Goal: Transaction & Acquisition: Obtain resource

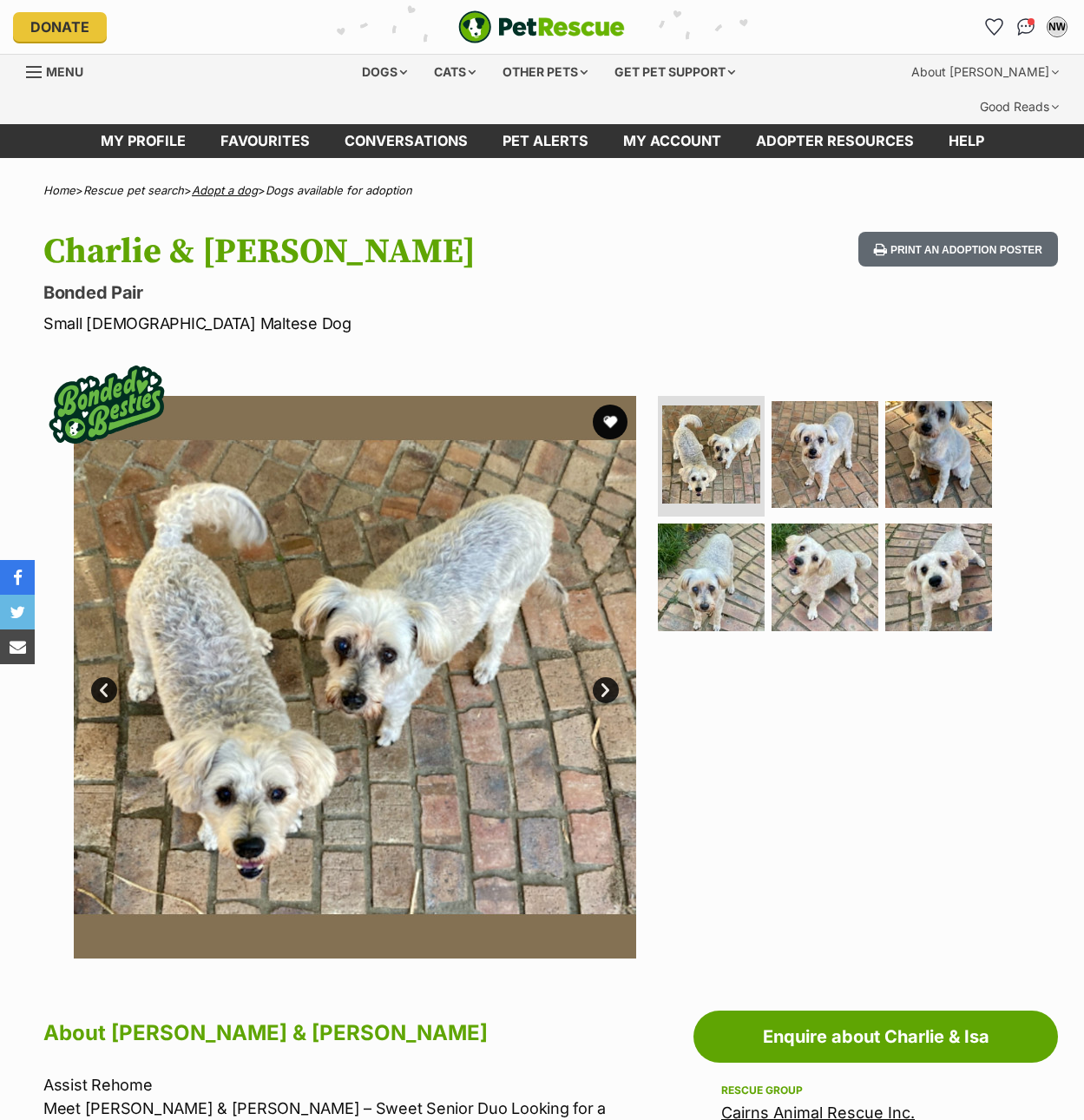
click at [239, 183] on link "Adopt a dog" at bounding box center [225, 190] width 66 height 14
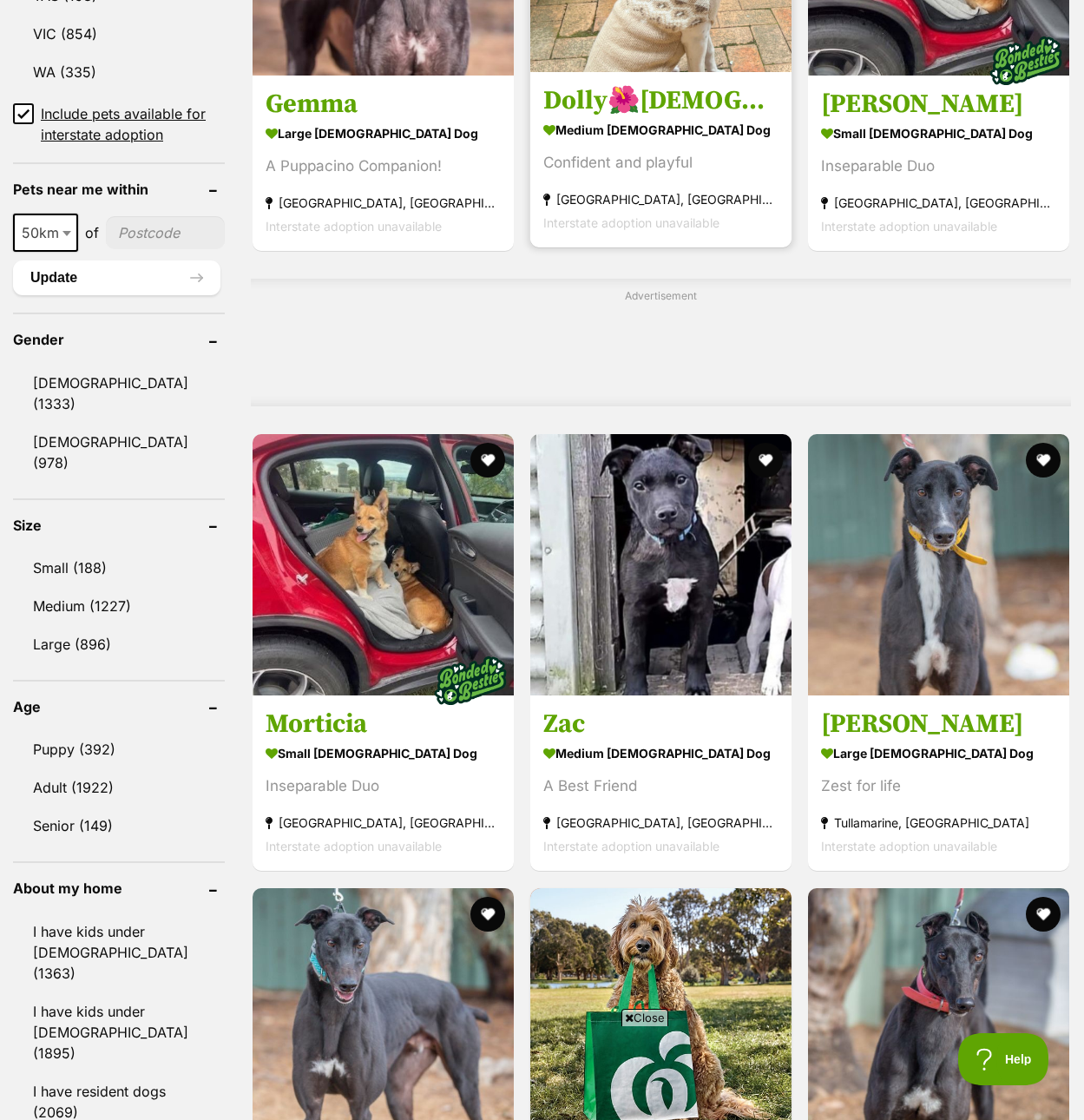
scroll to position [1389, 0]
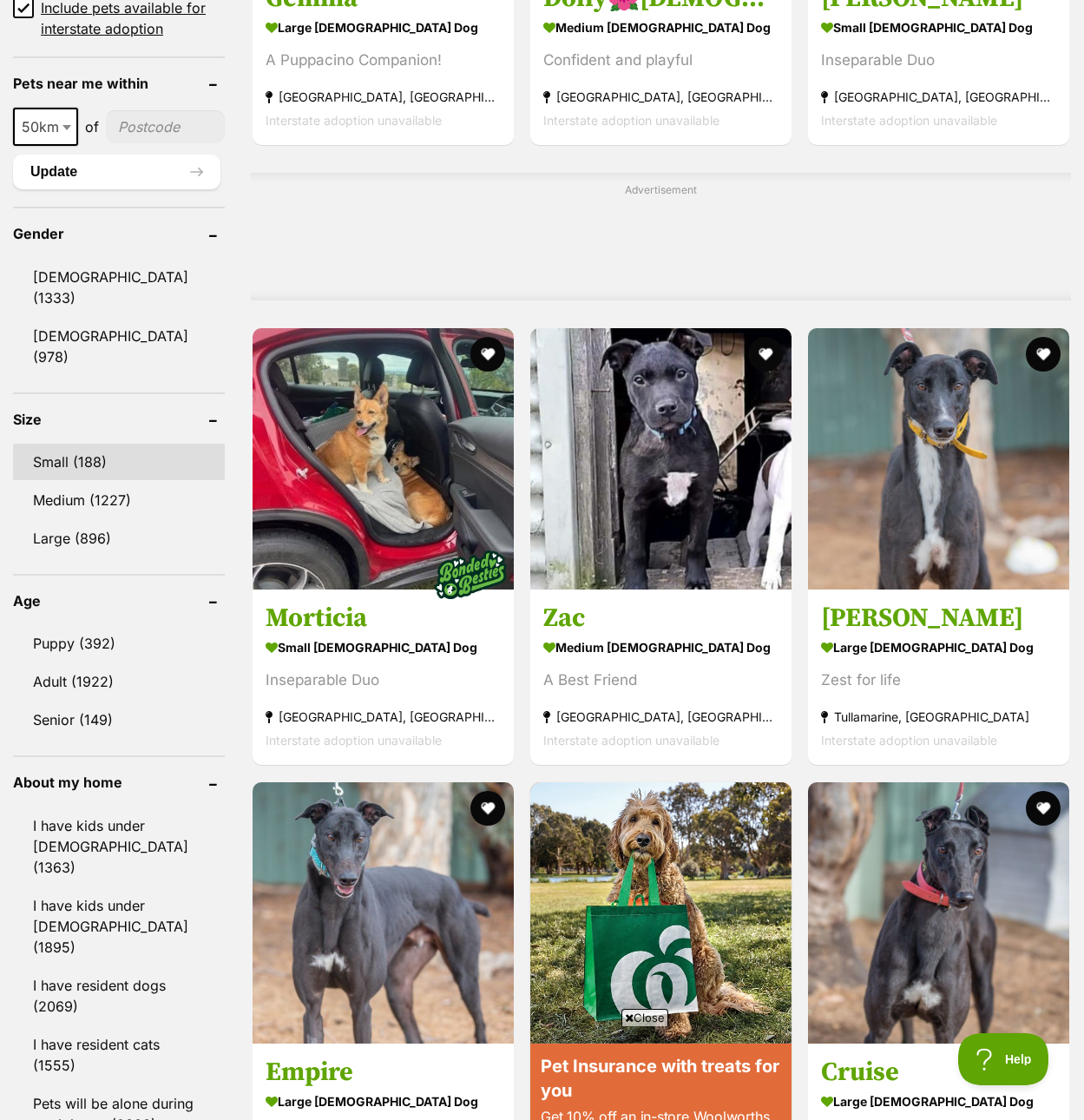
click at [90, 444] on link "Small (188)" at bounding box center [118, 462] width 211 height 37
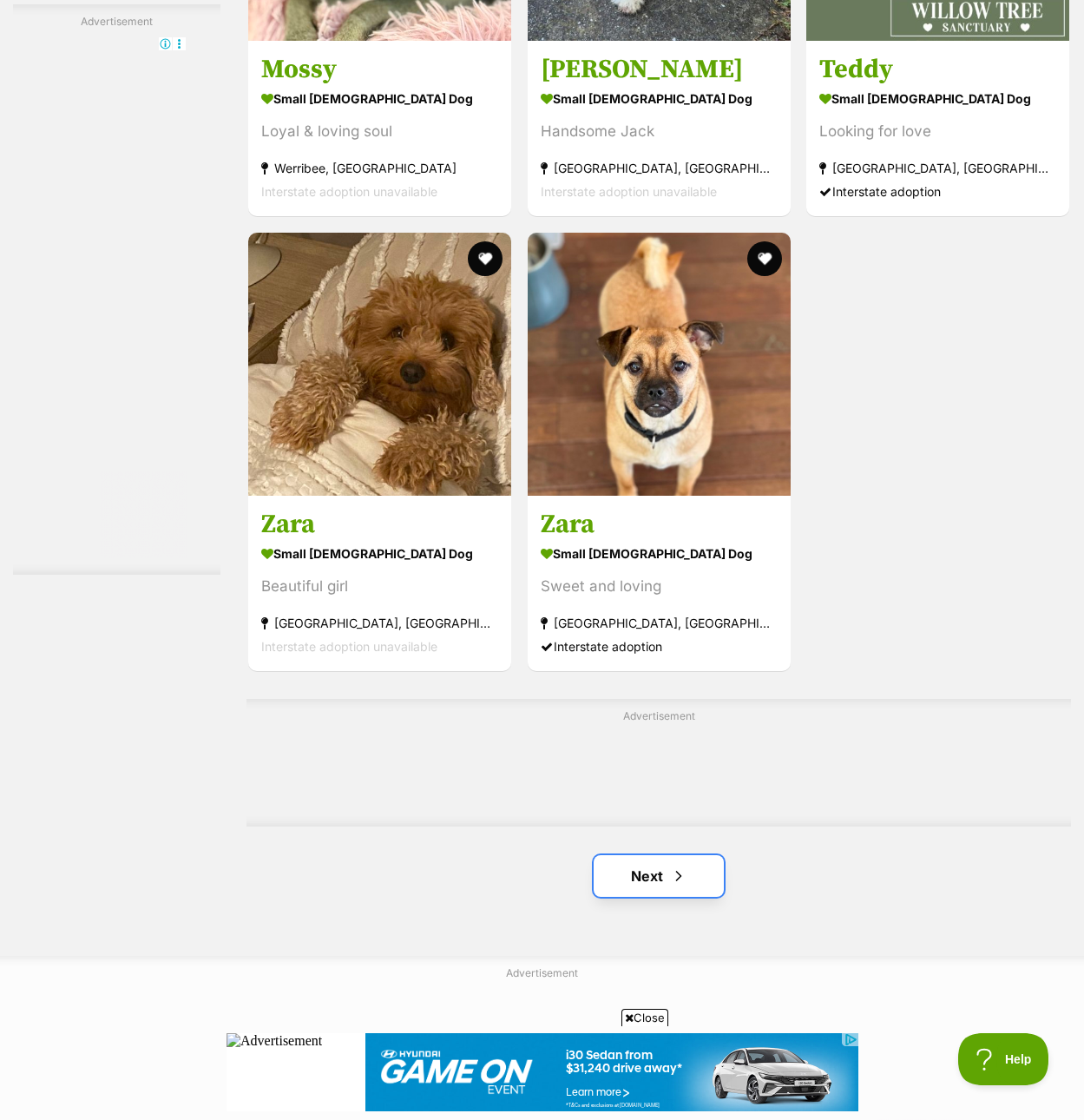
click at [661, 855] on link "Next" at bounding box center [659, 876] width 130 height 42
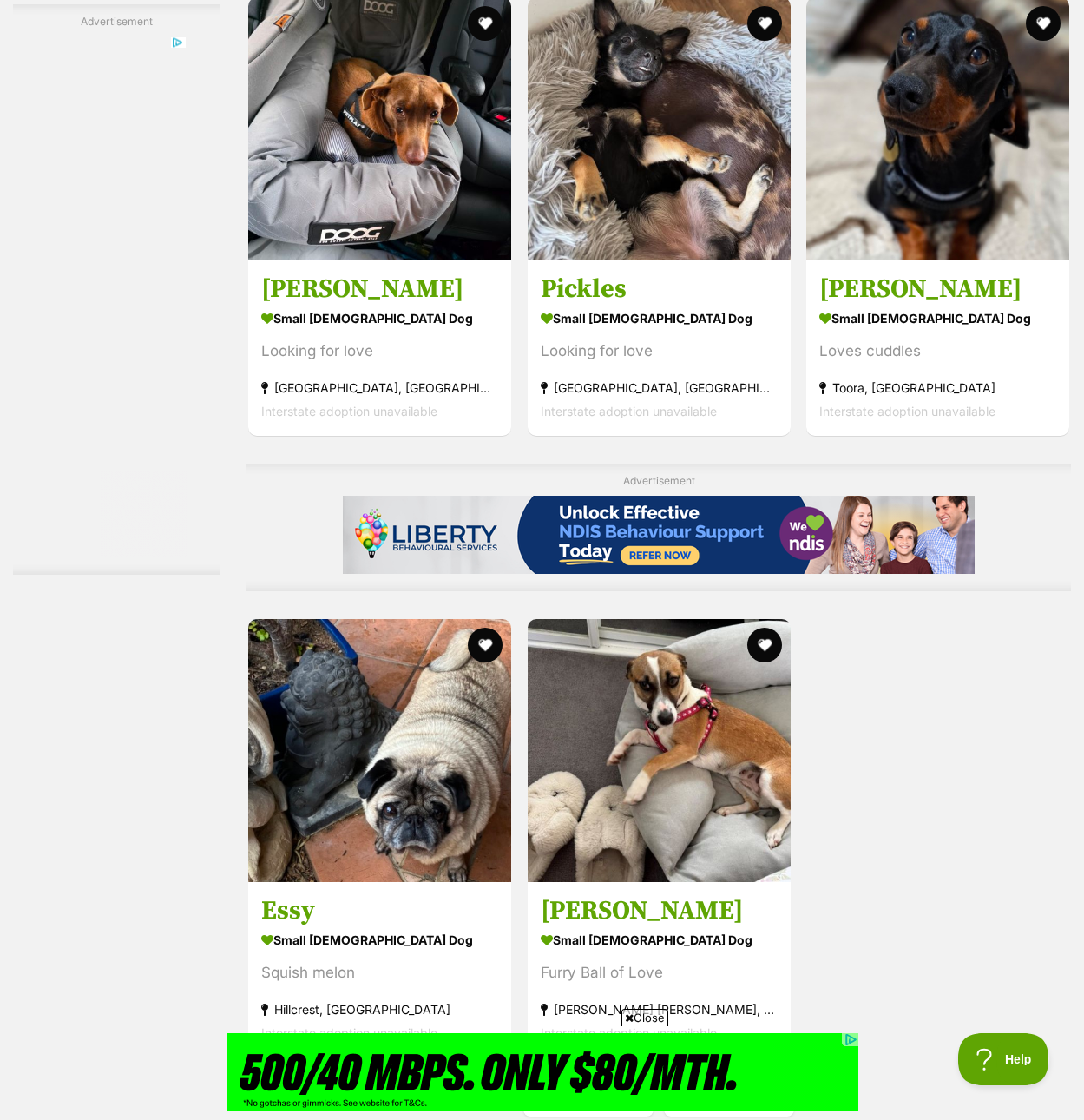
scroll to position [3385, 0]
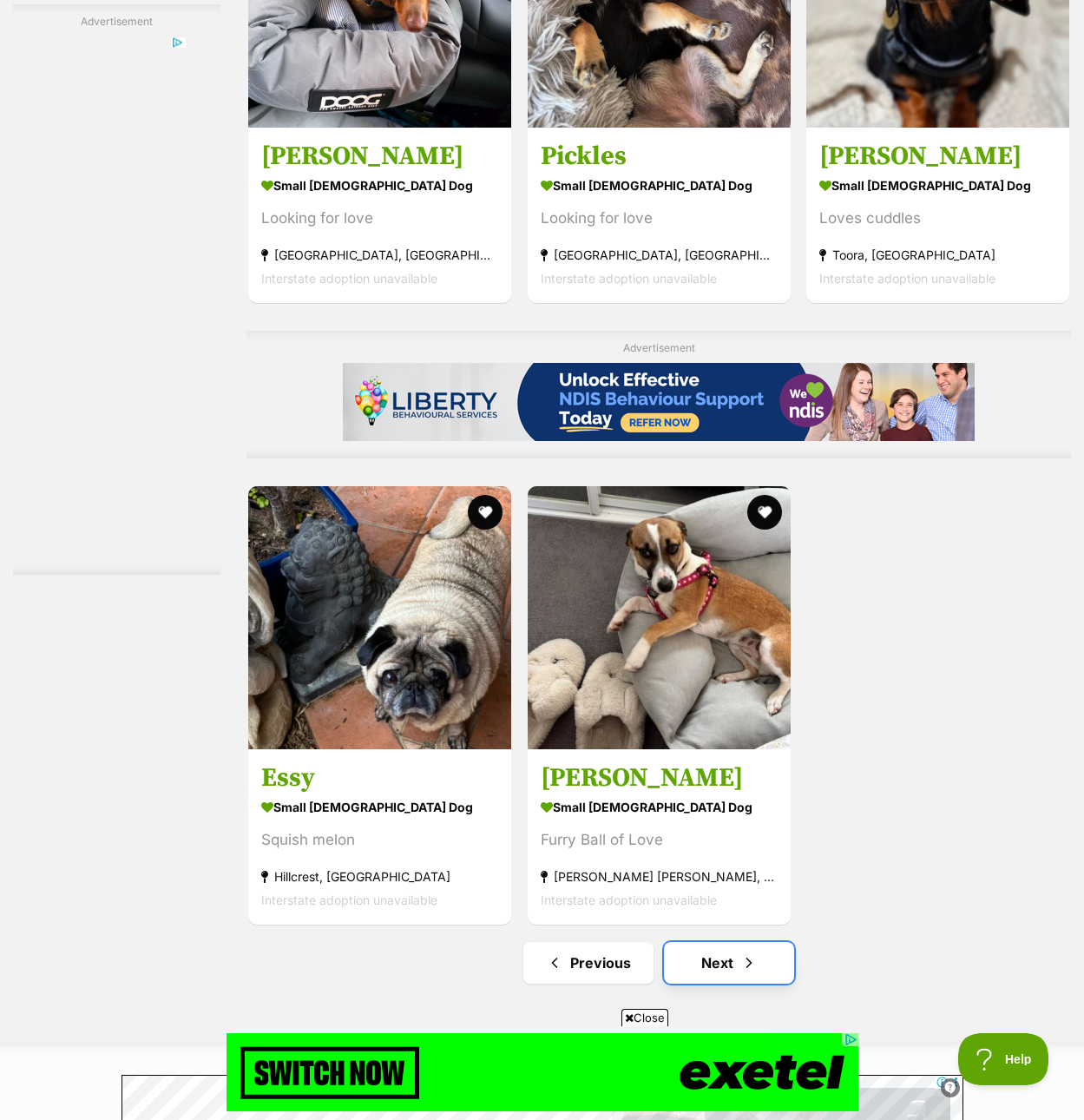
drag, startPoint x: 721, startPoint y: 890, endPoint x: 738, endPoint y: 881, distance: 19.2
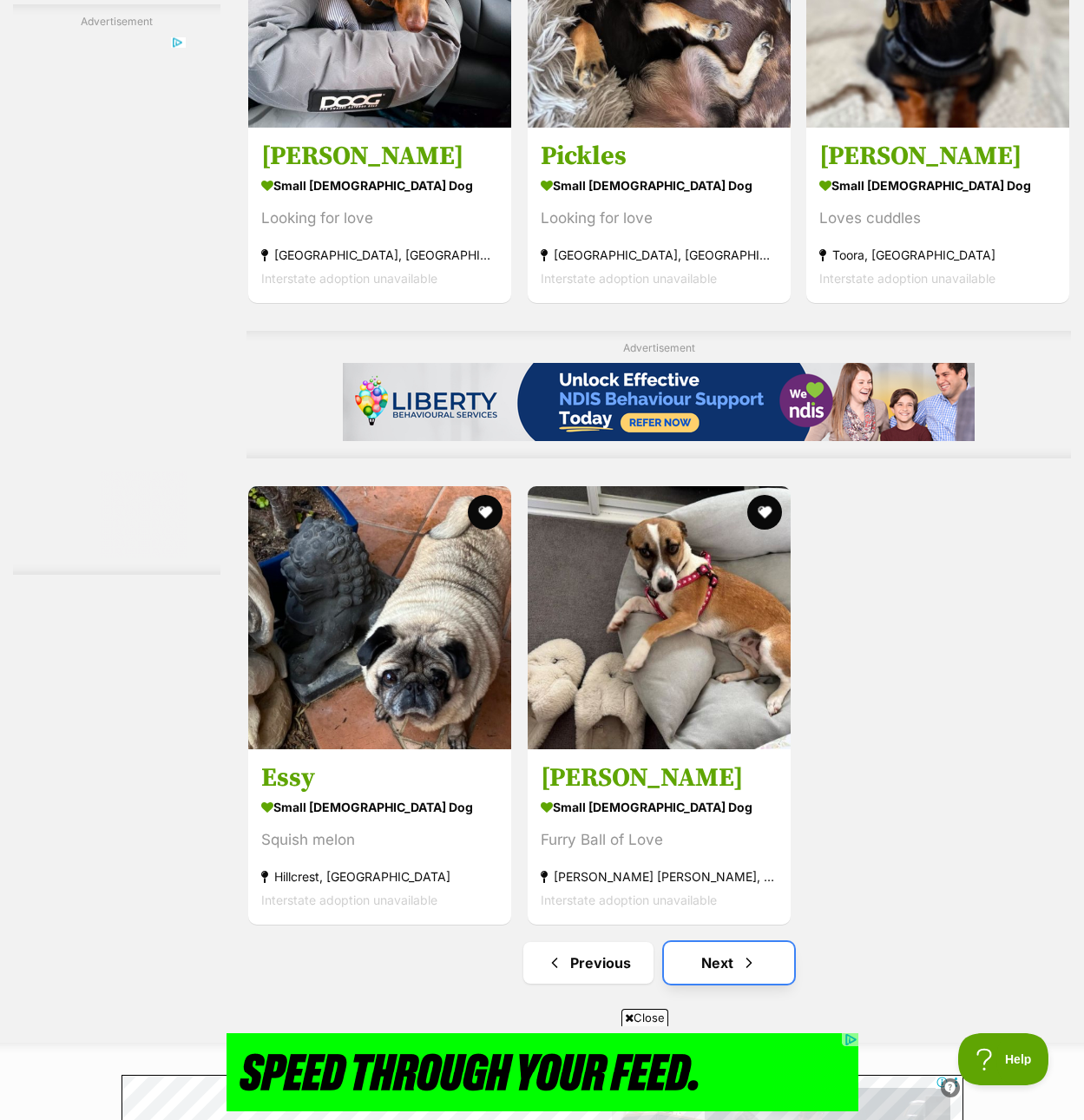
click at [724, 942] on link "Next" at bounding box center [729, 963] width 130 height 42
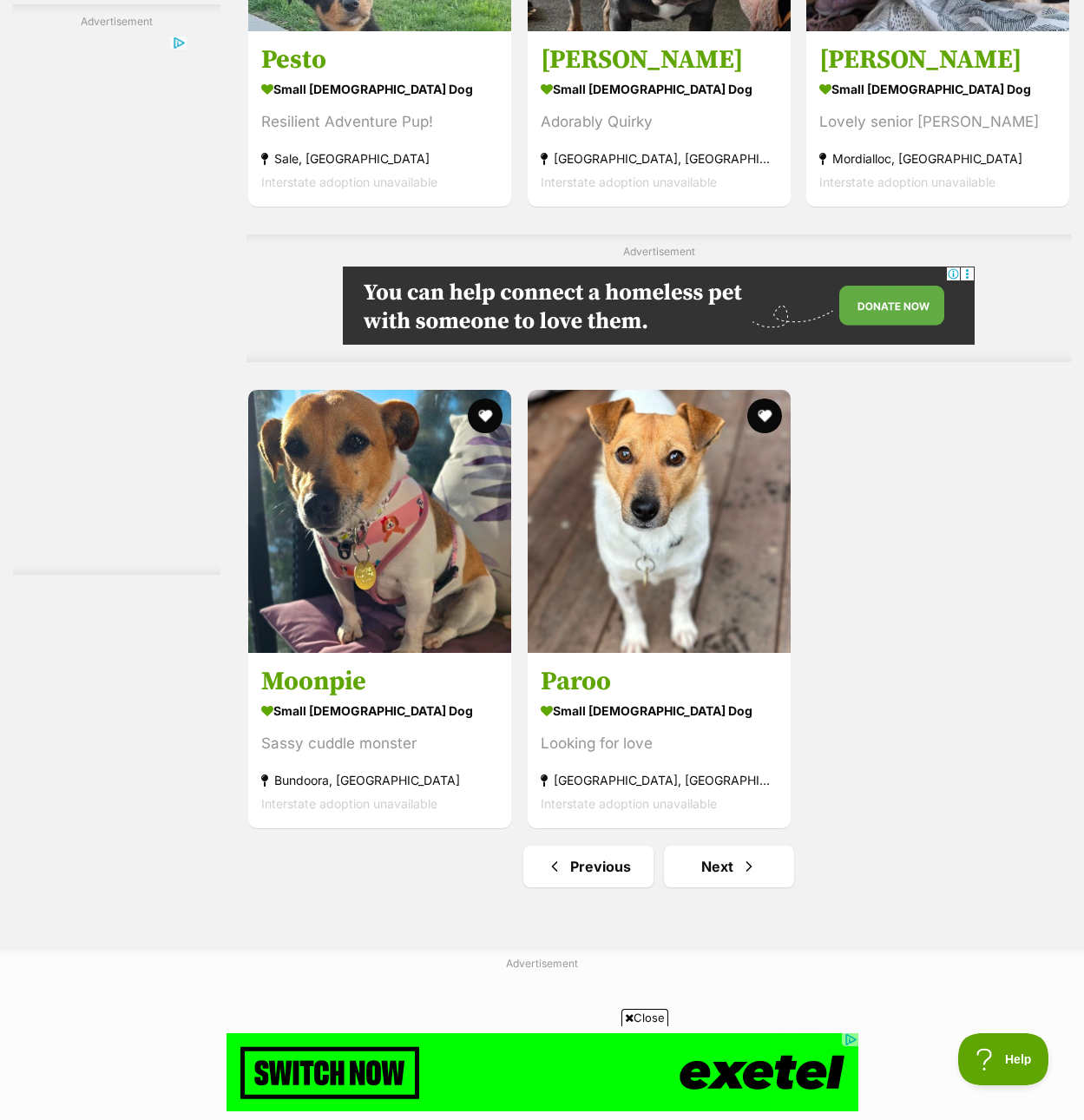
scroll to position [3646, 0]
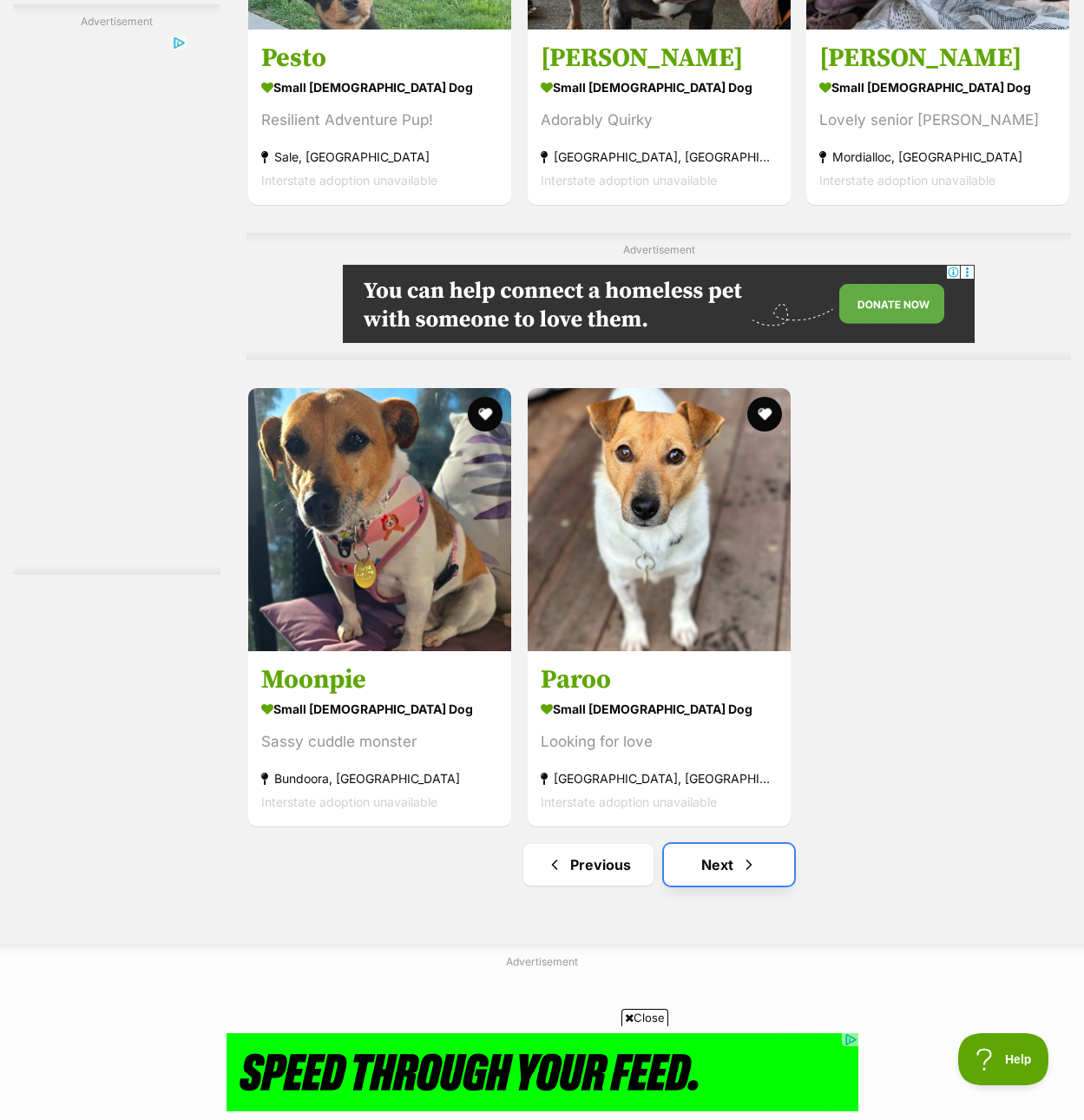
drag, startPoint x: 737, startPoint y: 800, endPoint x: 774, endPoint y: 783, distance: 40.7
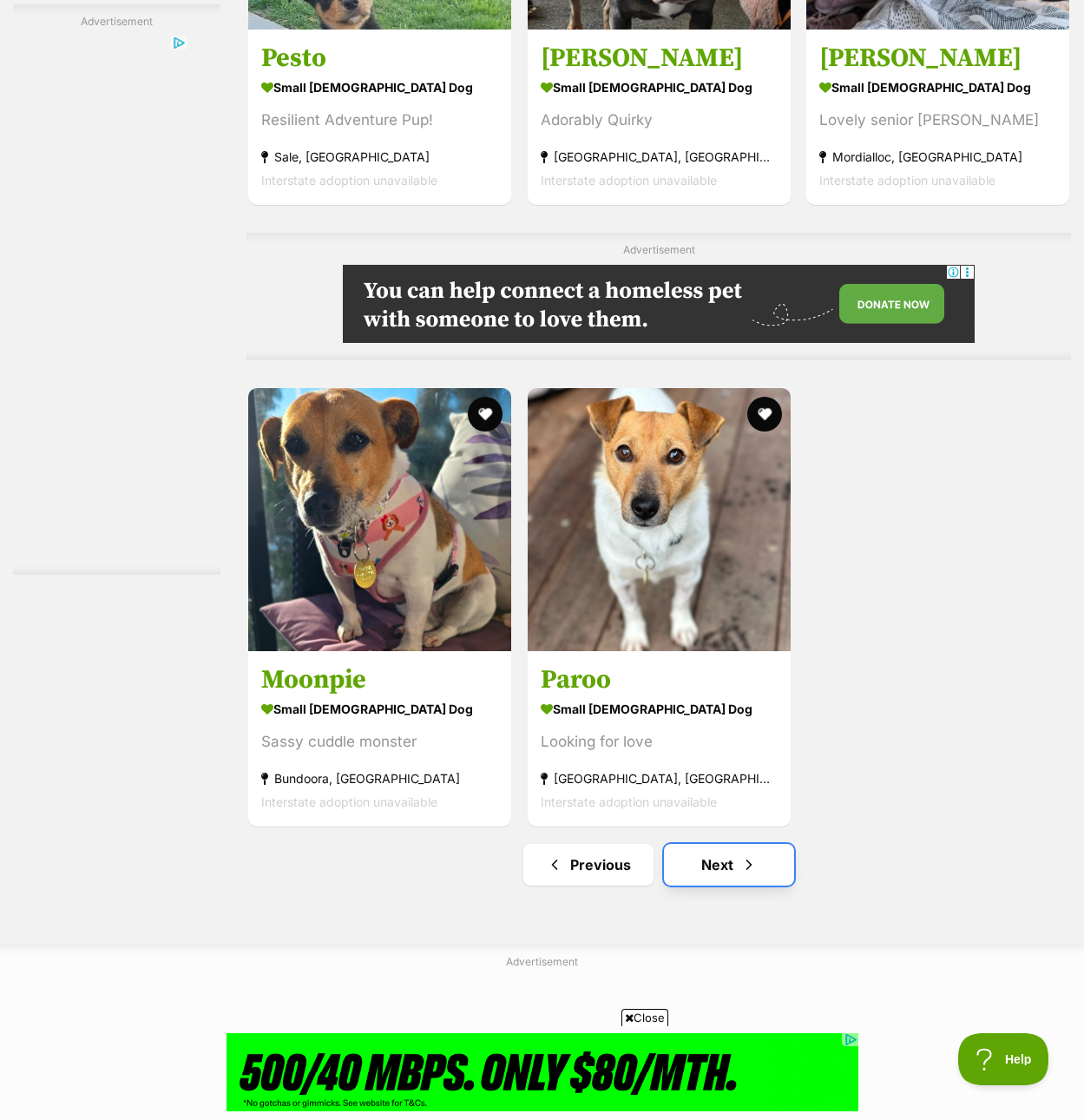
click at [737, 844] on link "Next" at bounding box center [729, 865] width 130 height 42
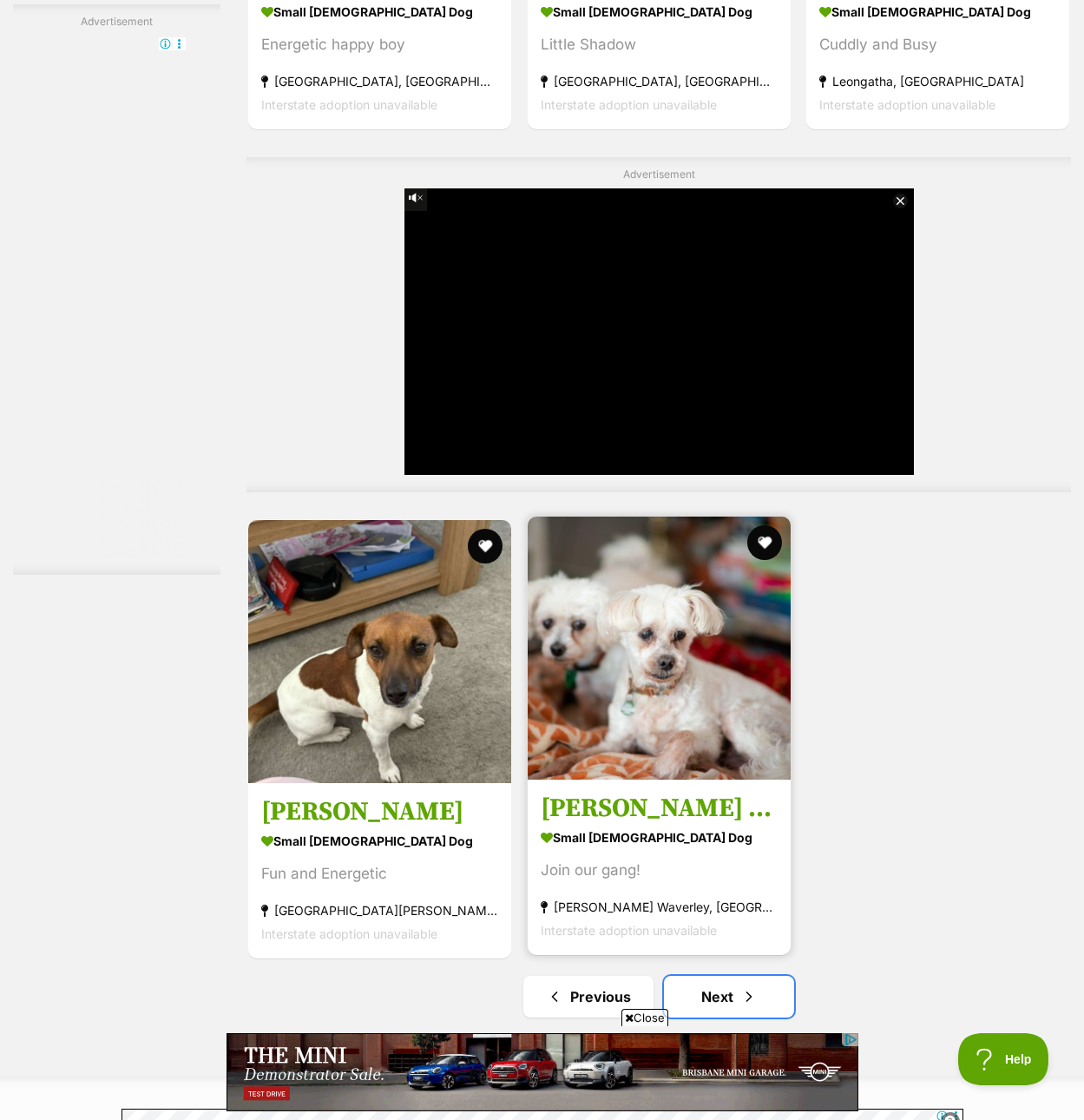
scroll to position [3646, 0]
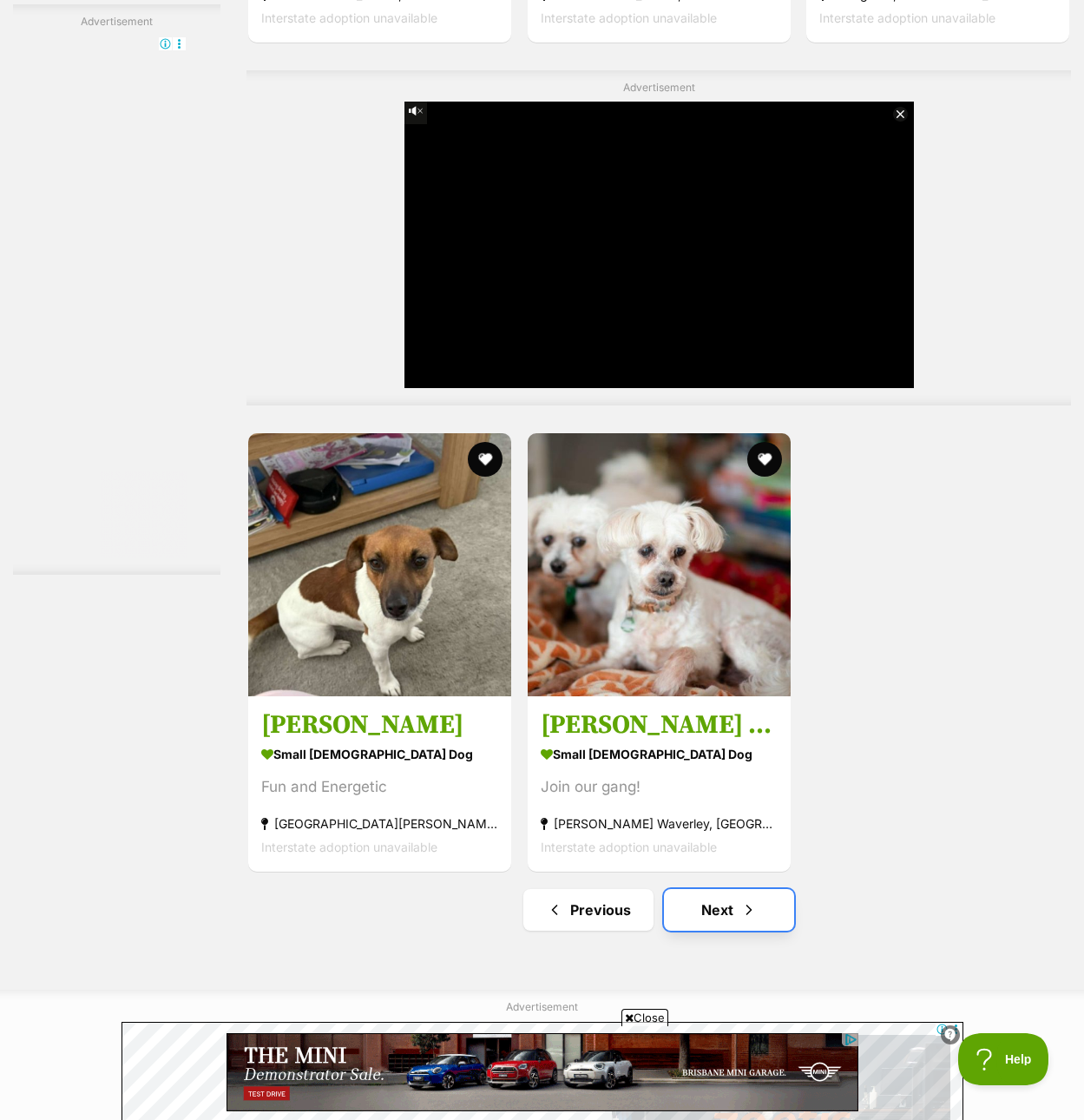
click at [752, 899] on span "Next page" at bounding box center [749, 910] width 18 height 21
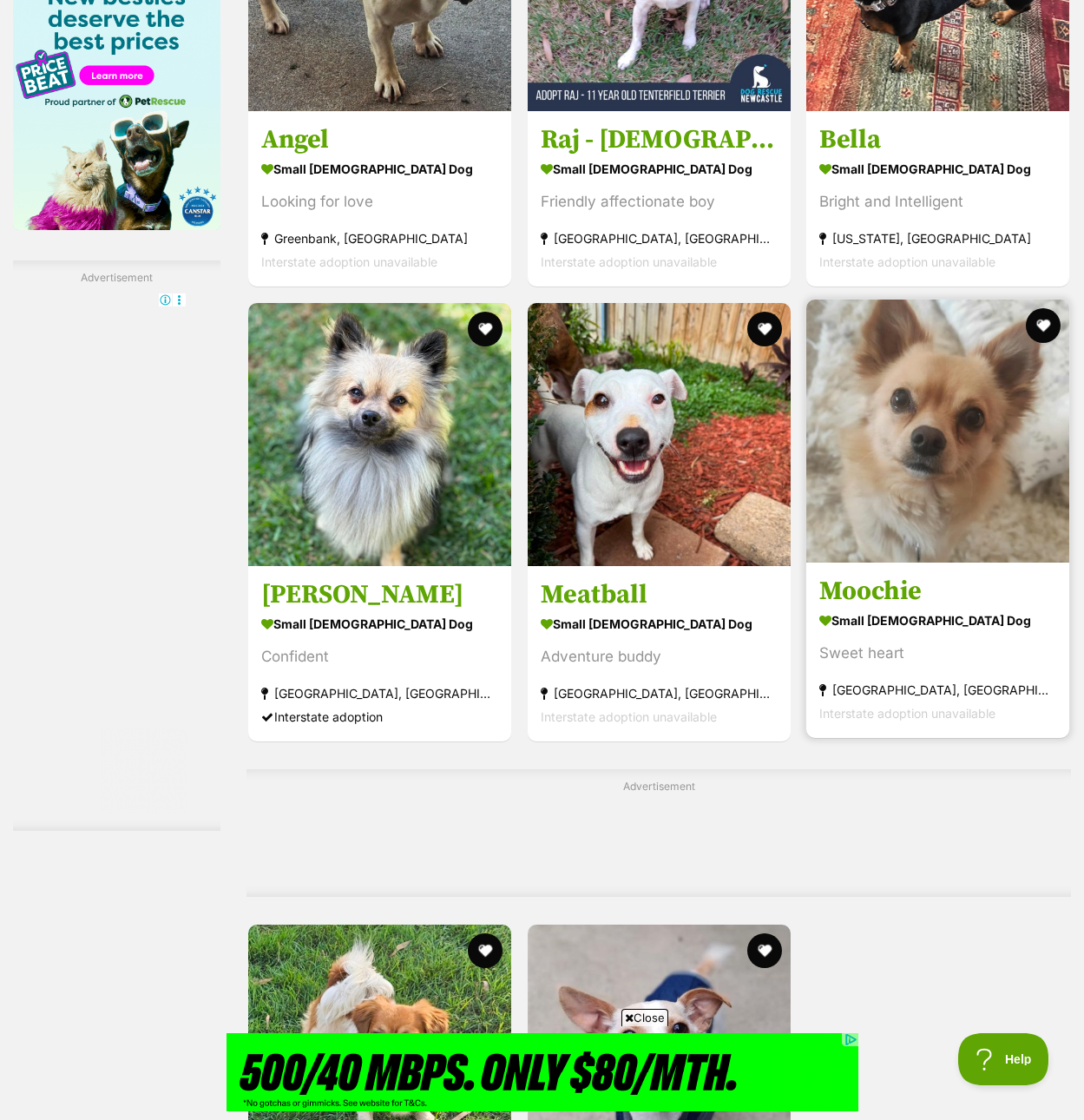
scroll to position [2951, 0]
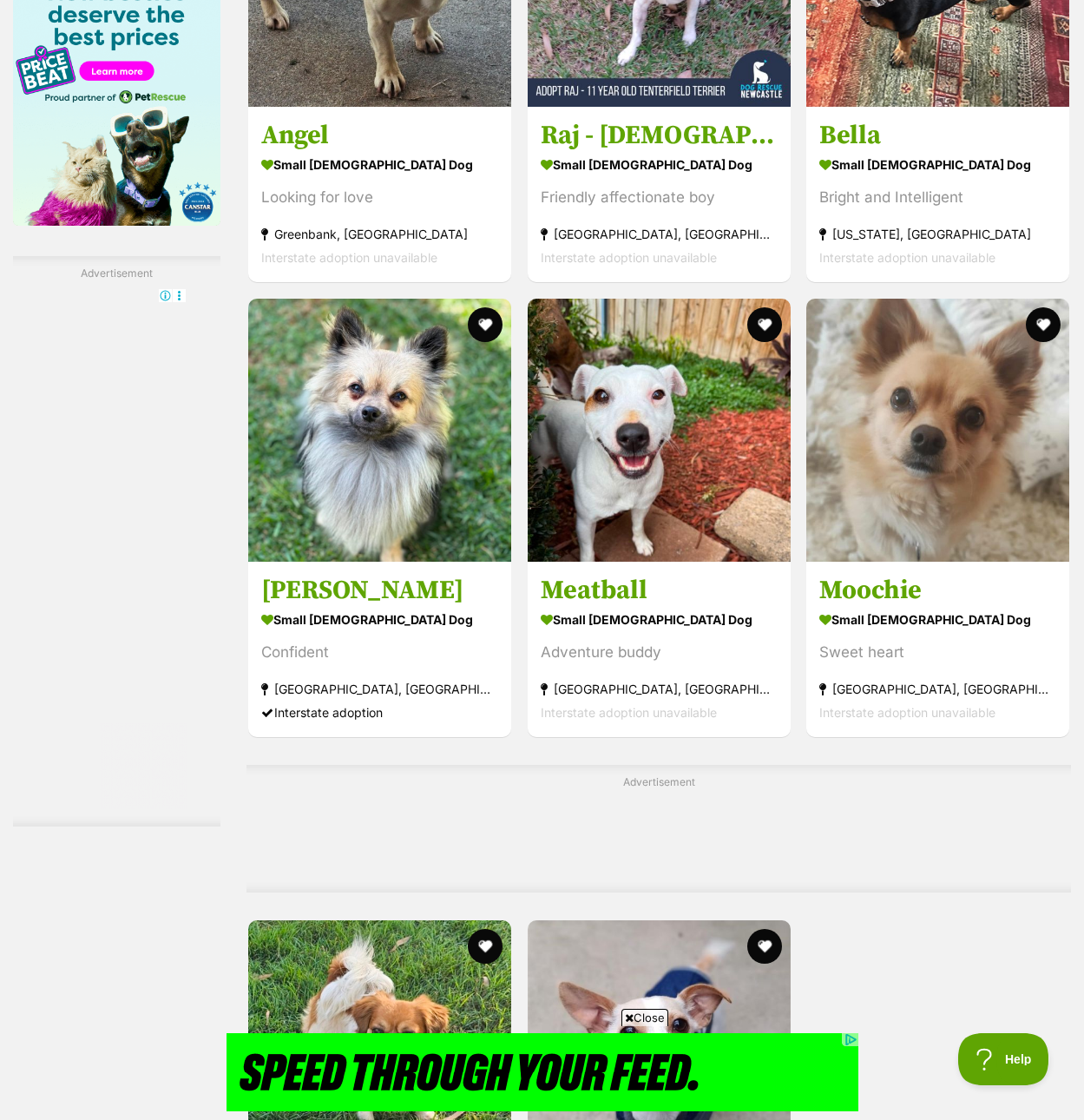
click at [784, 814] on div "Advertisement" at bounding box center [659, 828] width 824 height 127
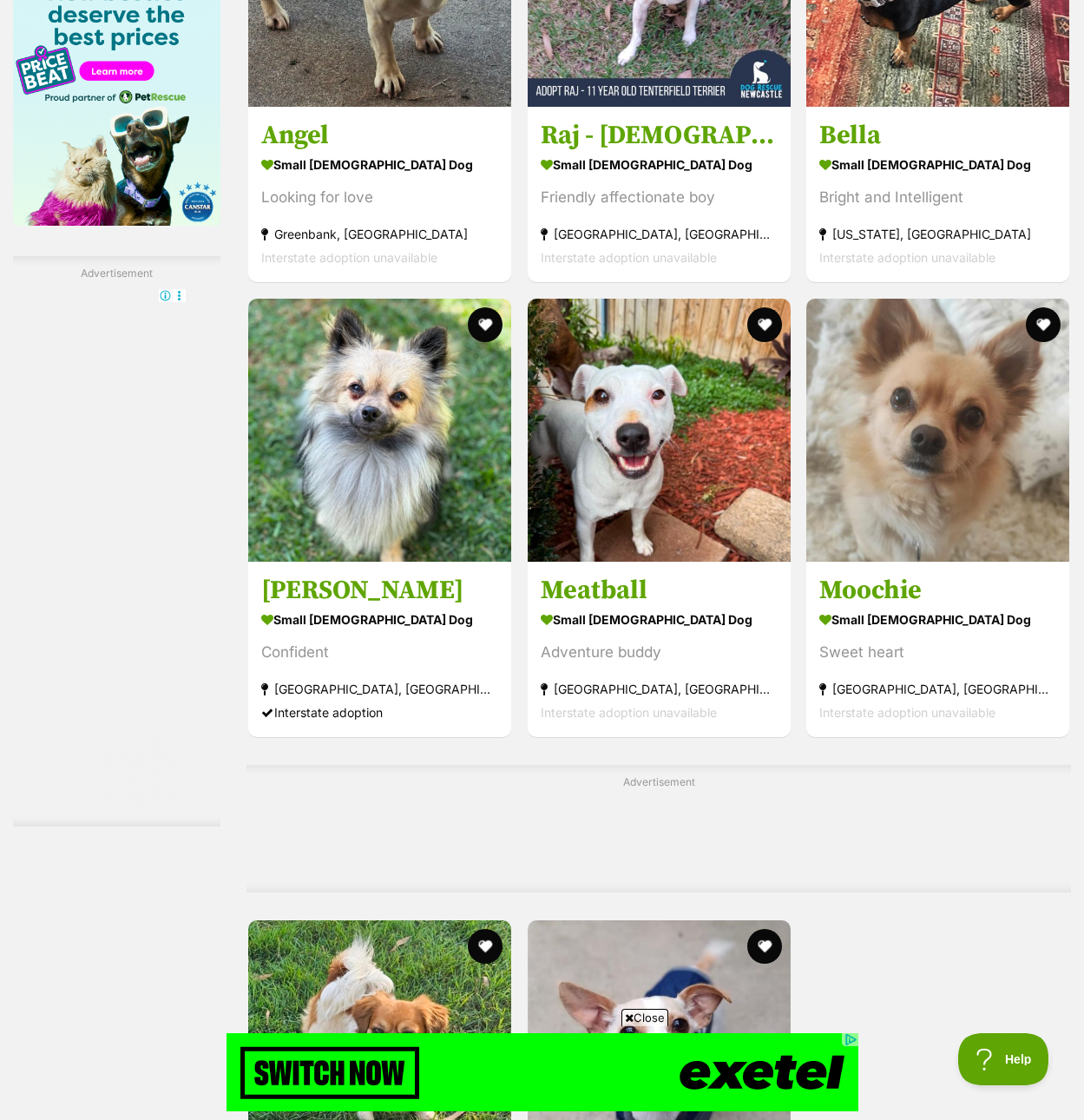
scroll to position [3472, 0]
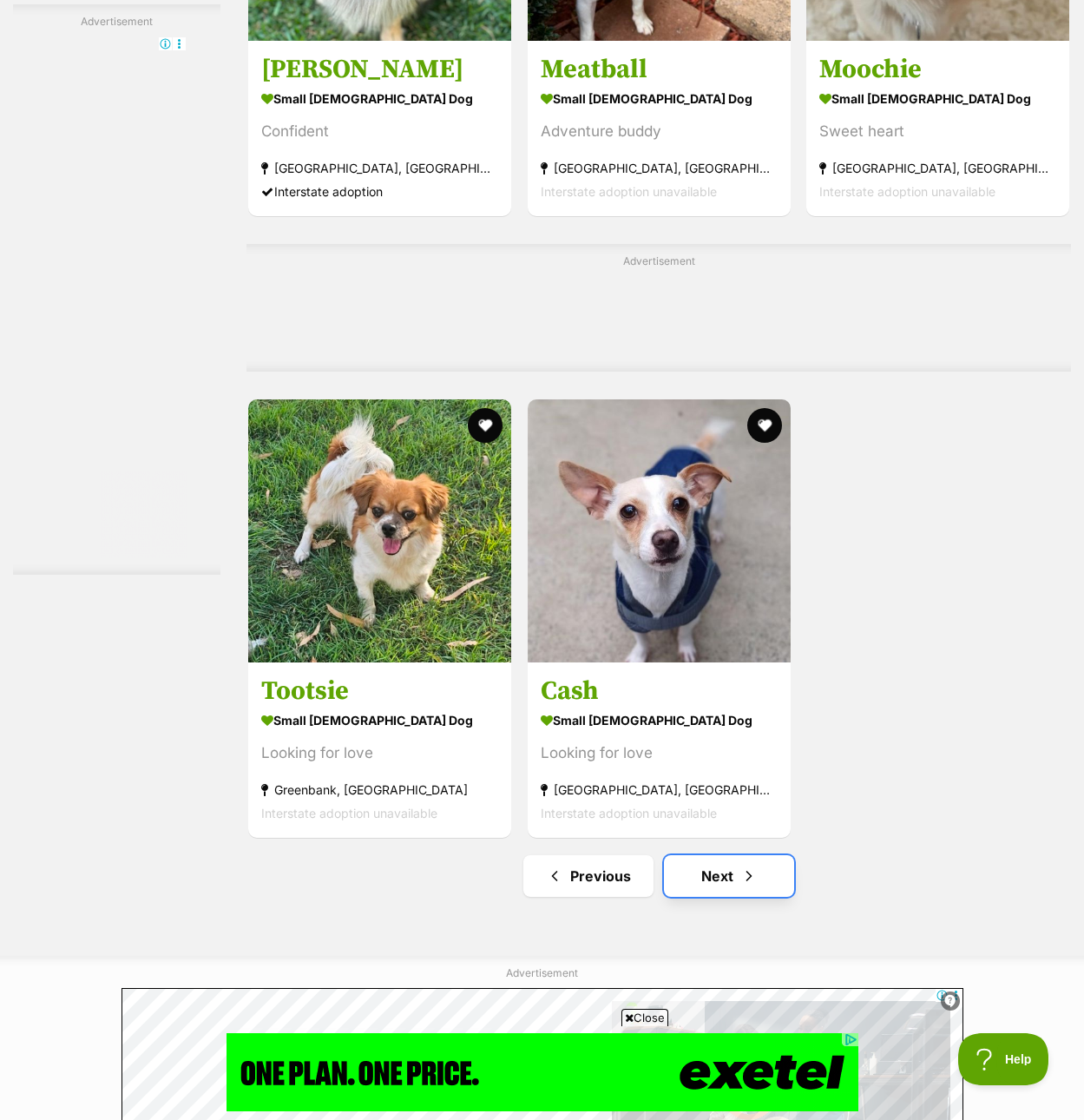
drag, startPoint x: 701, startPoint y: 795, endPoint x: 737, endPoint y: 801, distance: 36.5
click at [702, 855] on link "Next" at bounding box center [729, 876] width 130 height 42
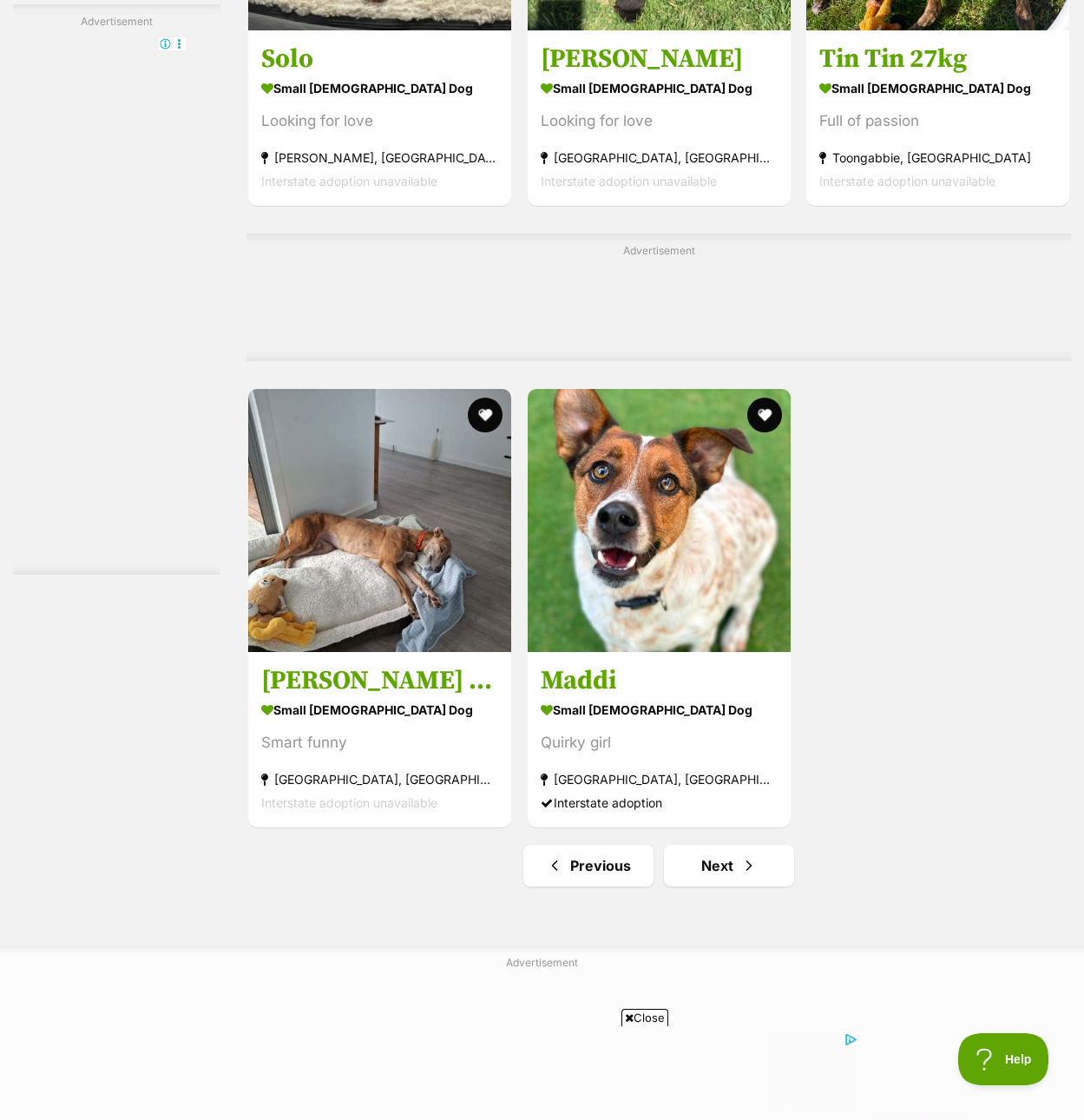
scroll to position [3646, 0]
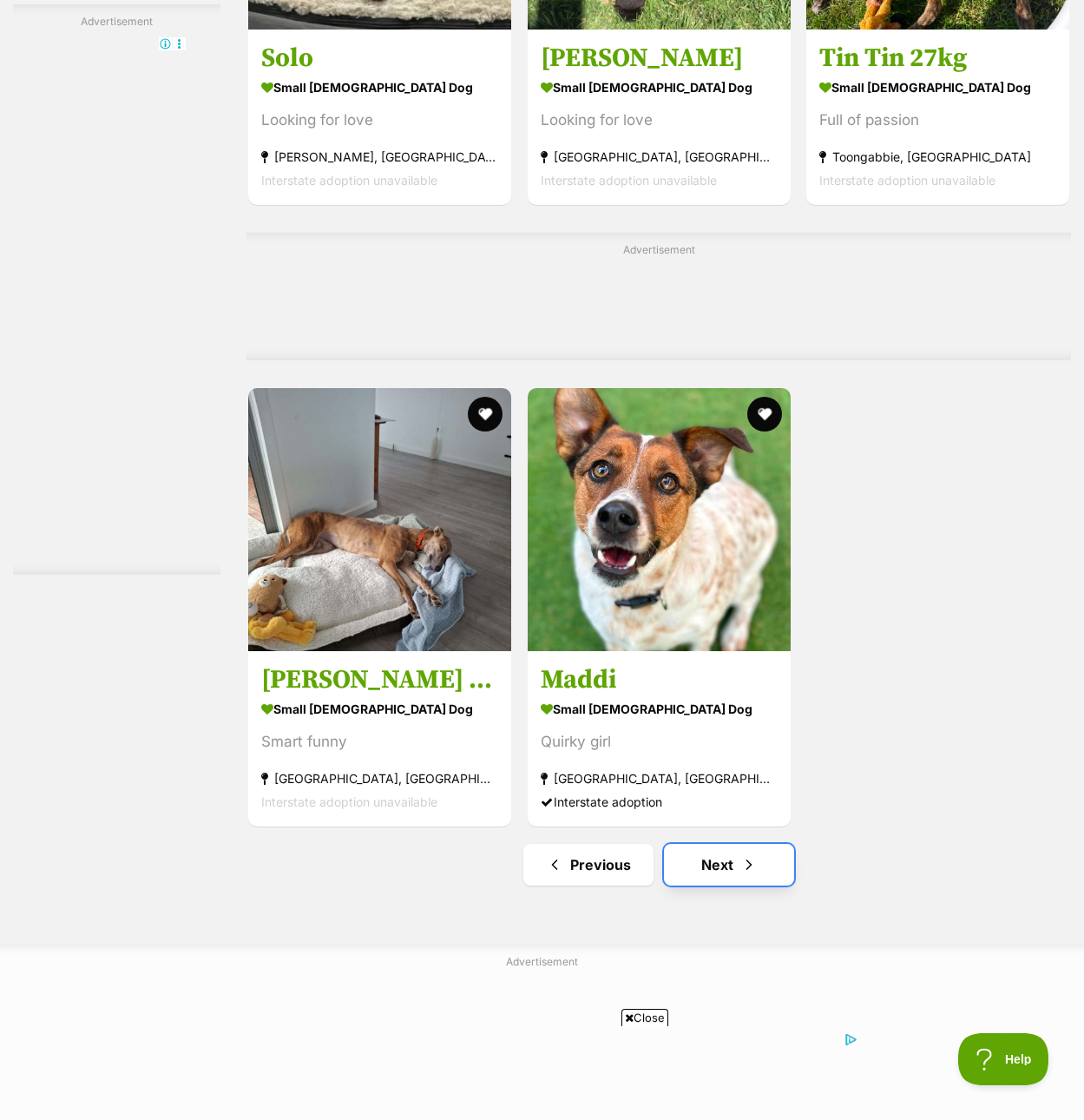
drag, startPoint x: 734, startPoint y: 790, endPoint x: 750, endPoint y: 788, distance: 16.1
click at [736, 844] on link "Next" at bounding box center [729, 865] width 130 height 42
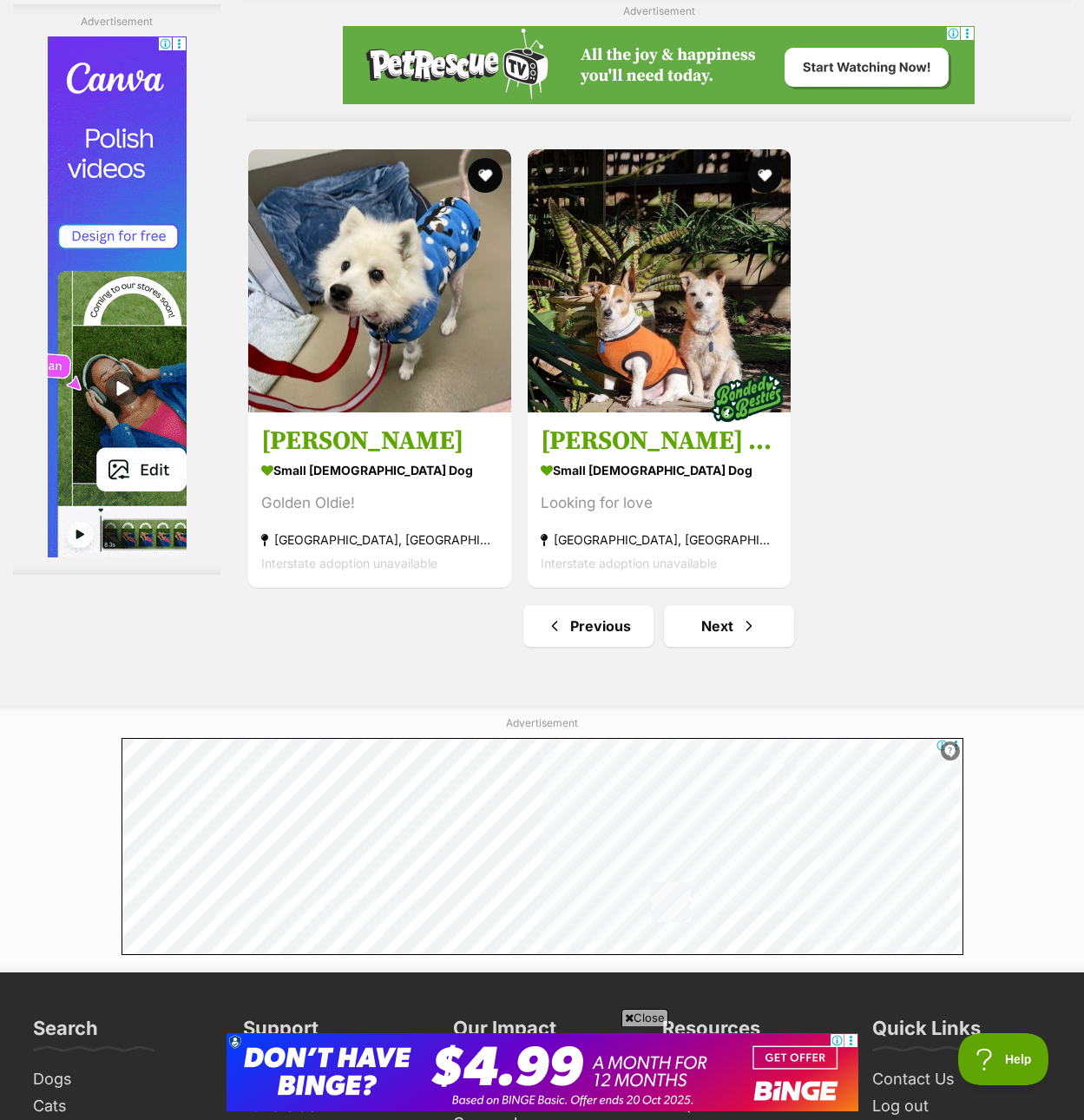
scroll to position [3733, 0]
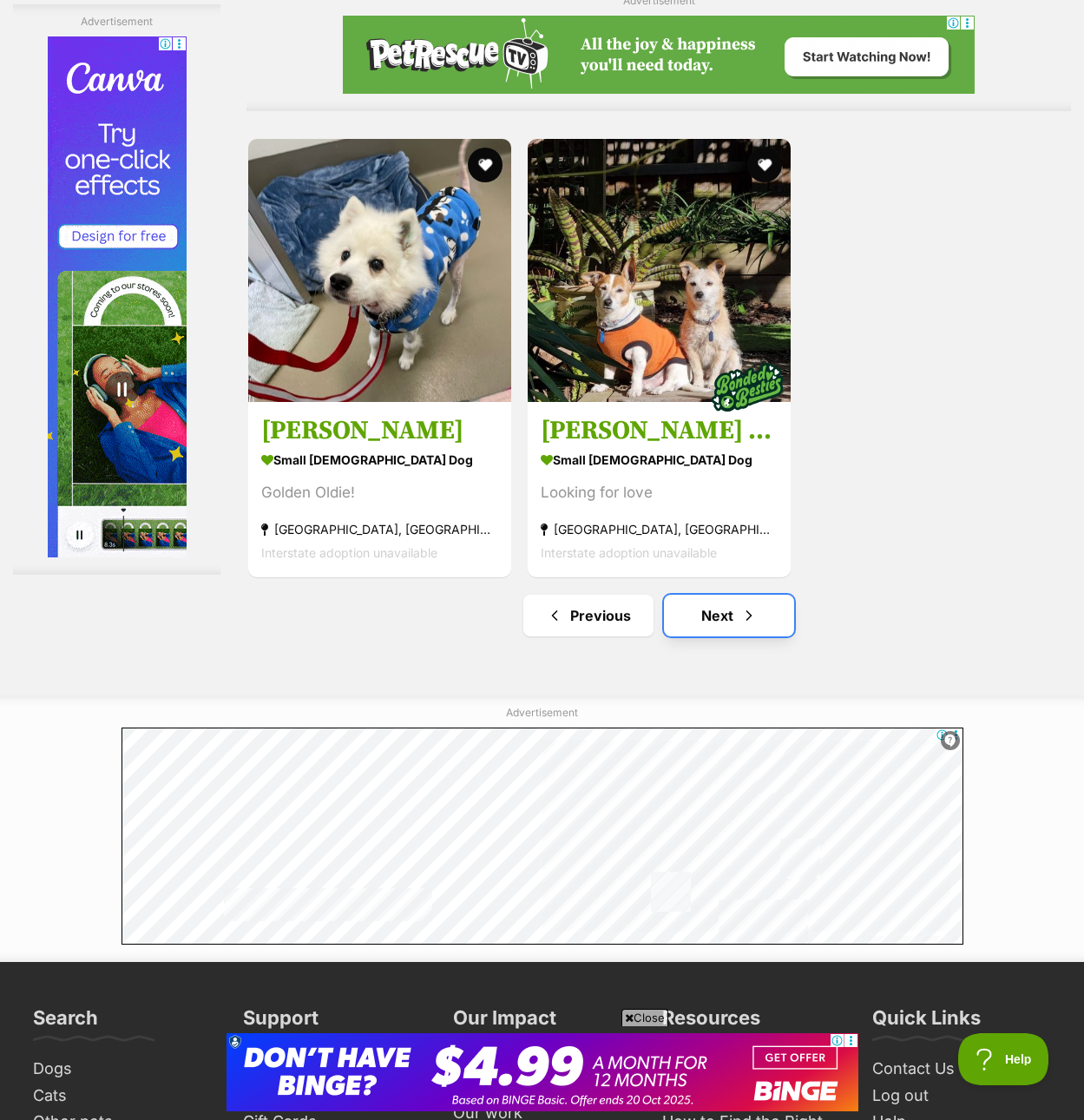
click at [735, 595] on link "Next" at bounding box center [729, 616] width 130 height 42
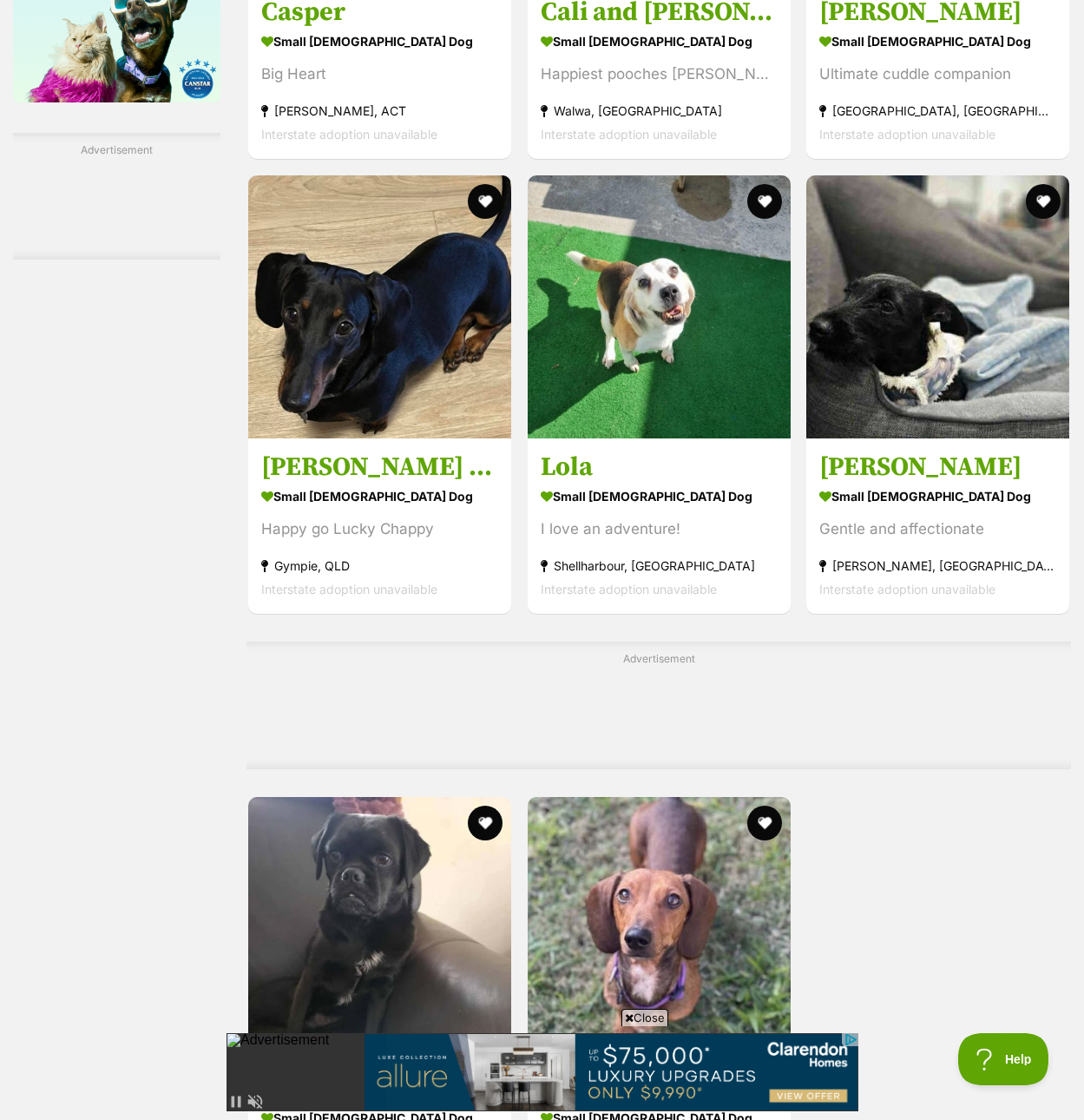
scroll to position [3038, 0]
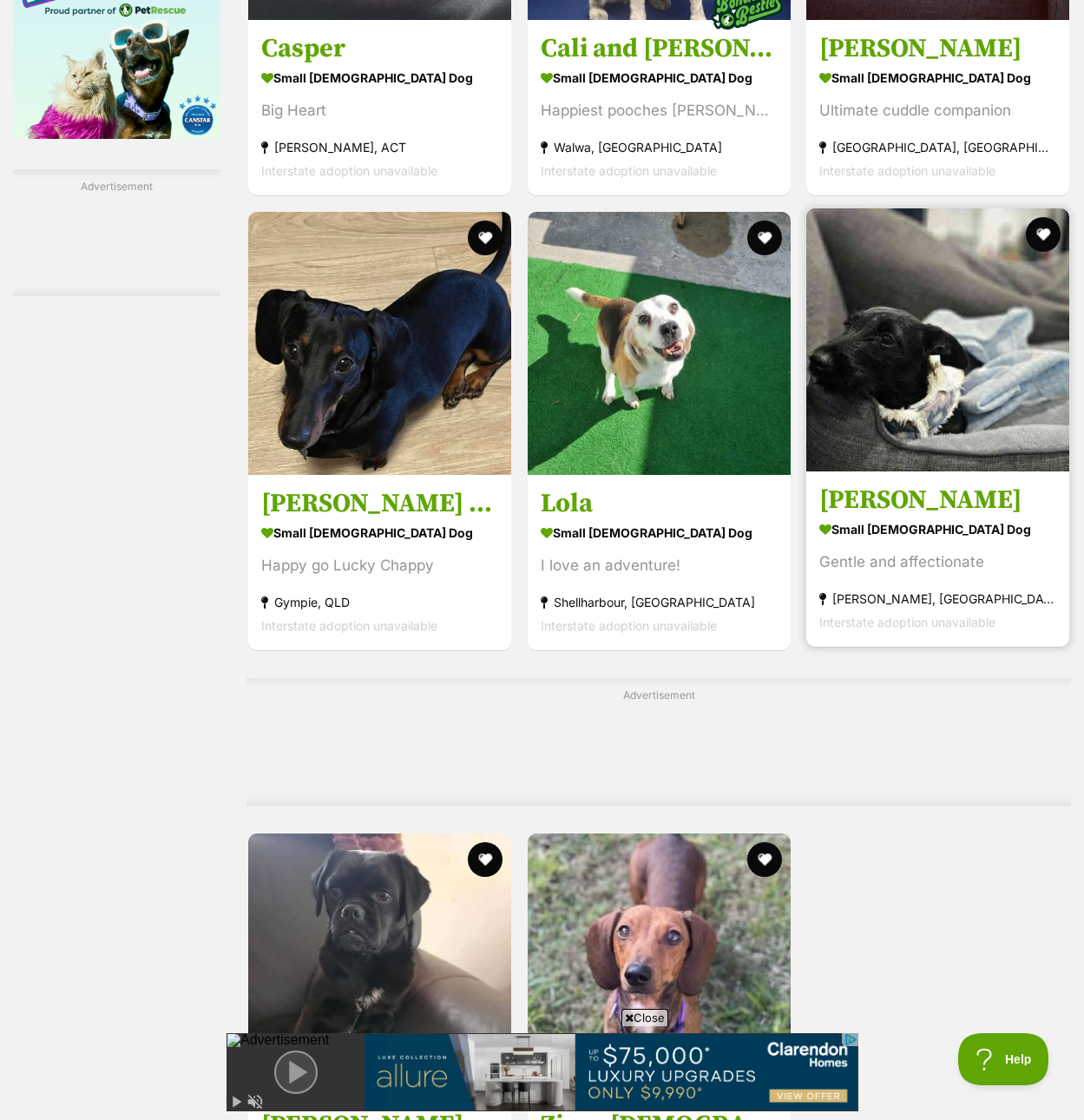
click at [959, 322] on img at bounding box center [938, 340] width 263 height 263
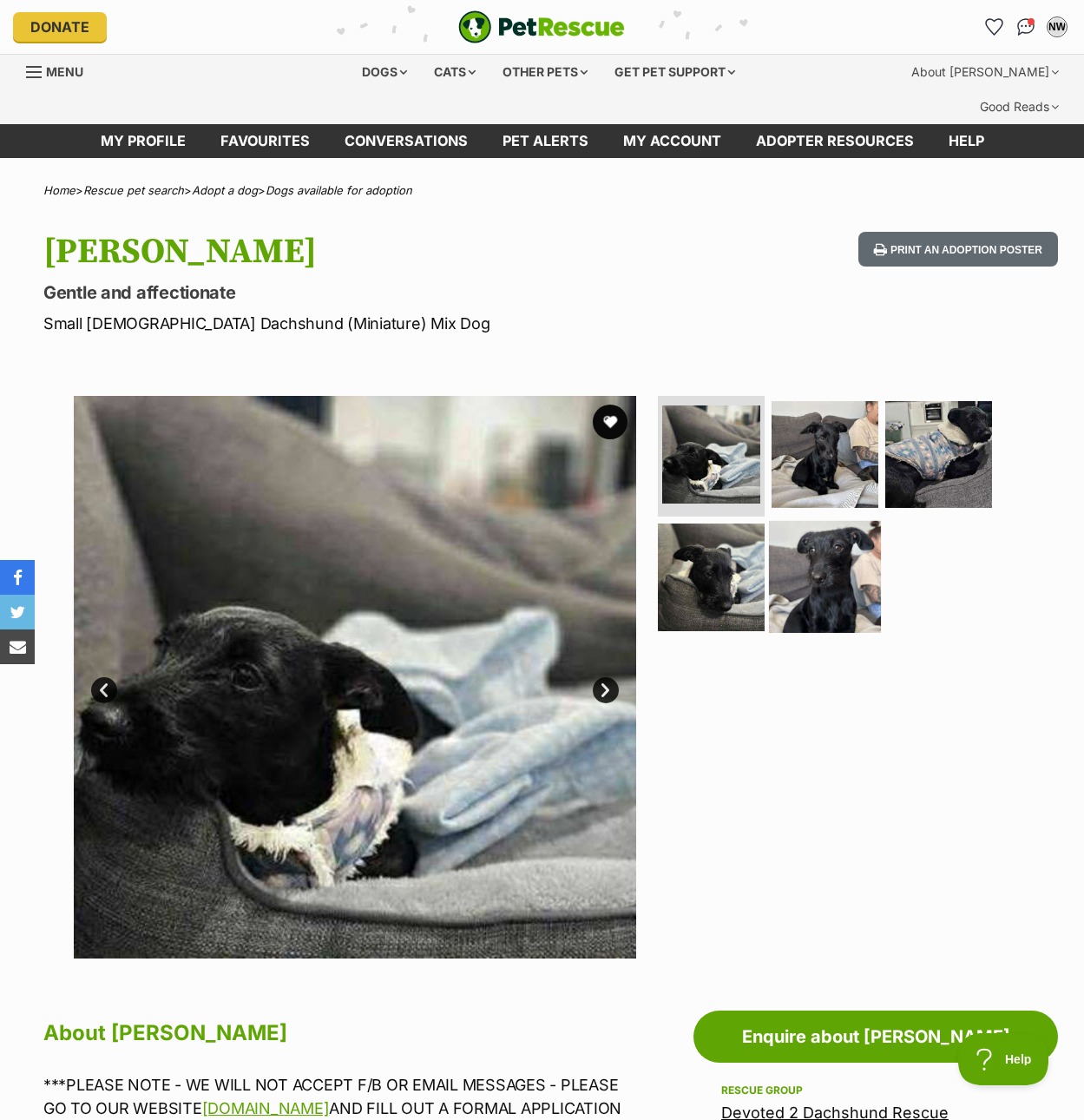
click at [828, 581] on img at bounding box center [825, 577] width 112 height 112
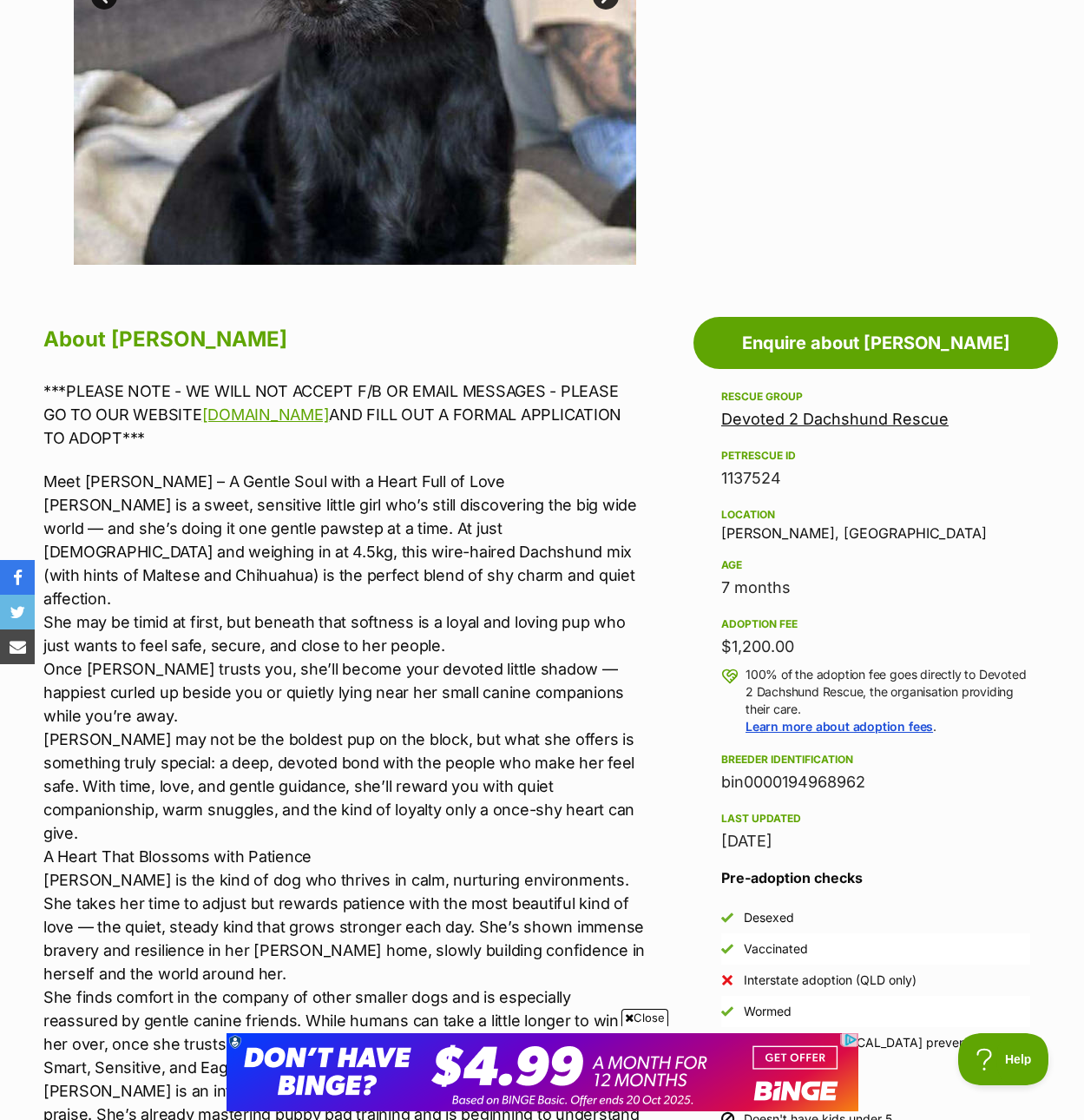
scroll to position [695, 0]
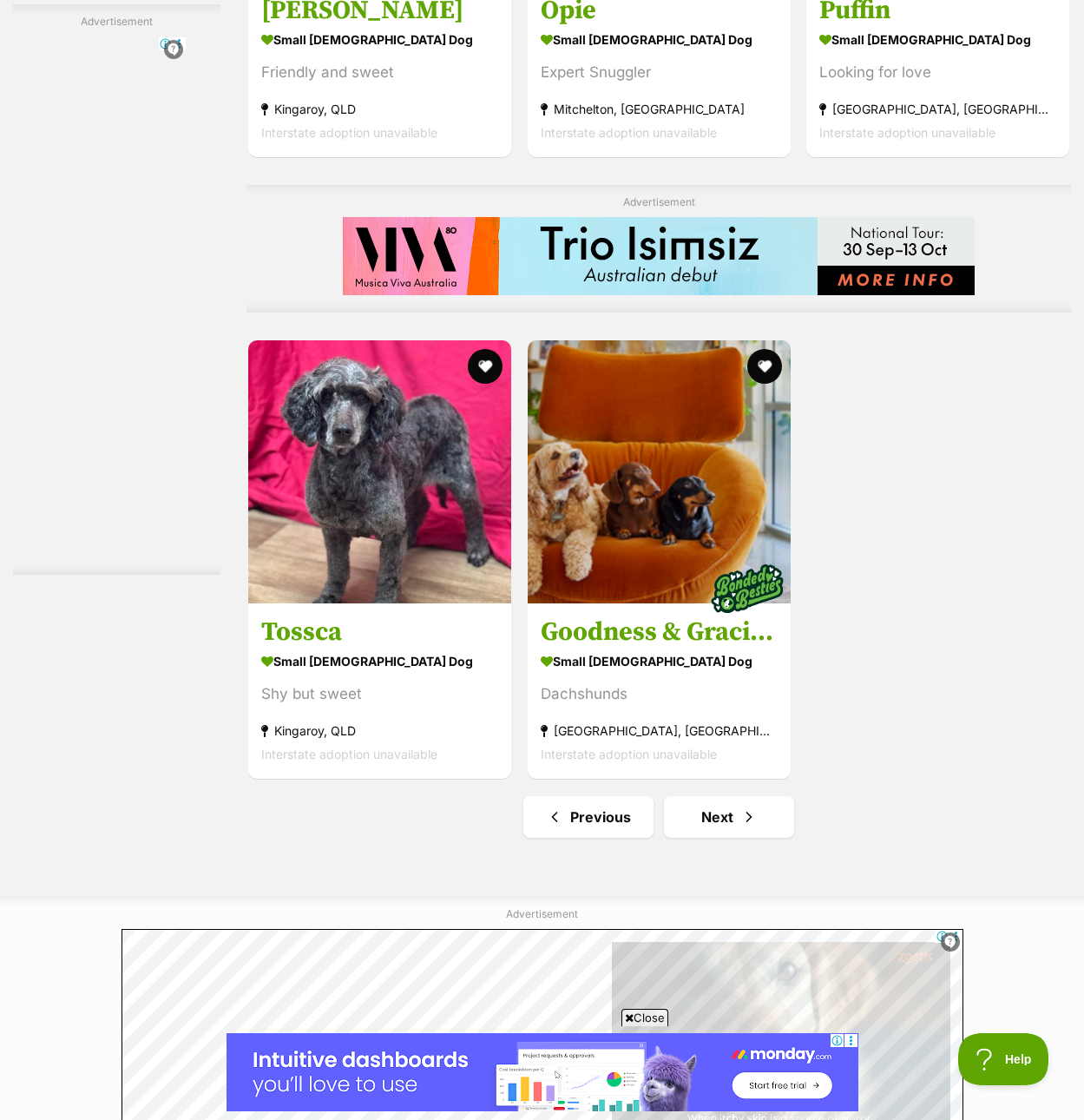
scroll to position [3733, 0]
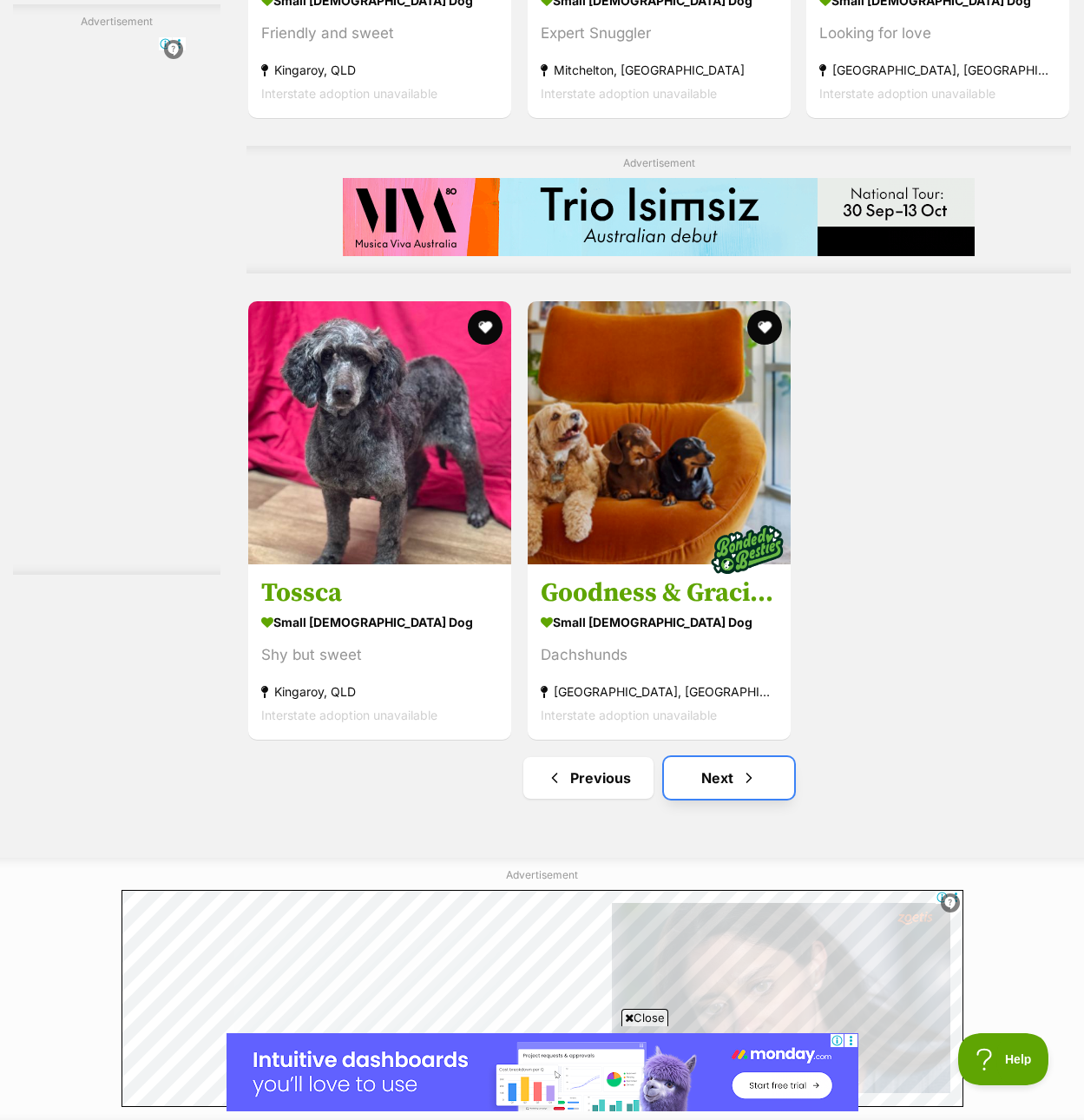
click at [745, 767] on span "Next page" at bounding box center [749, 778] width 18 height 21
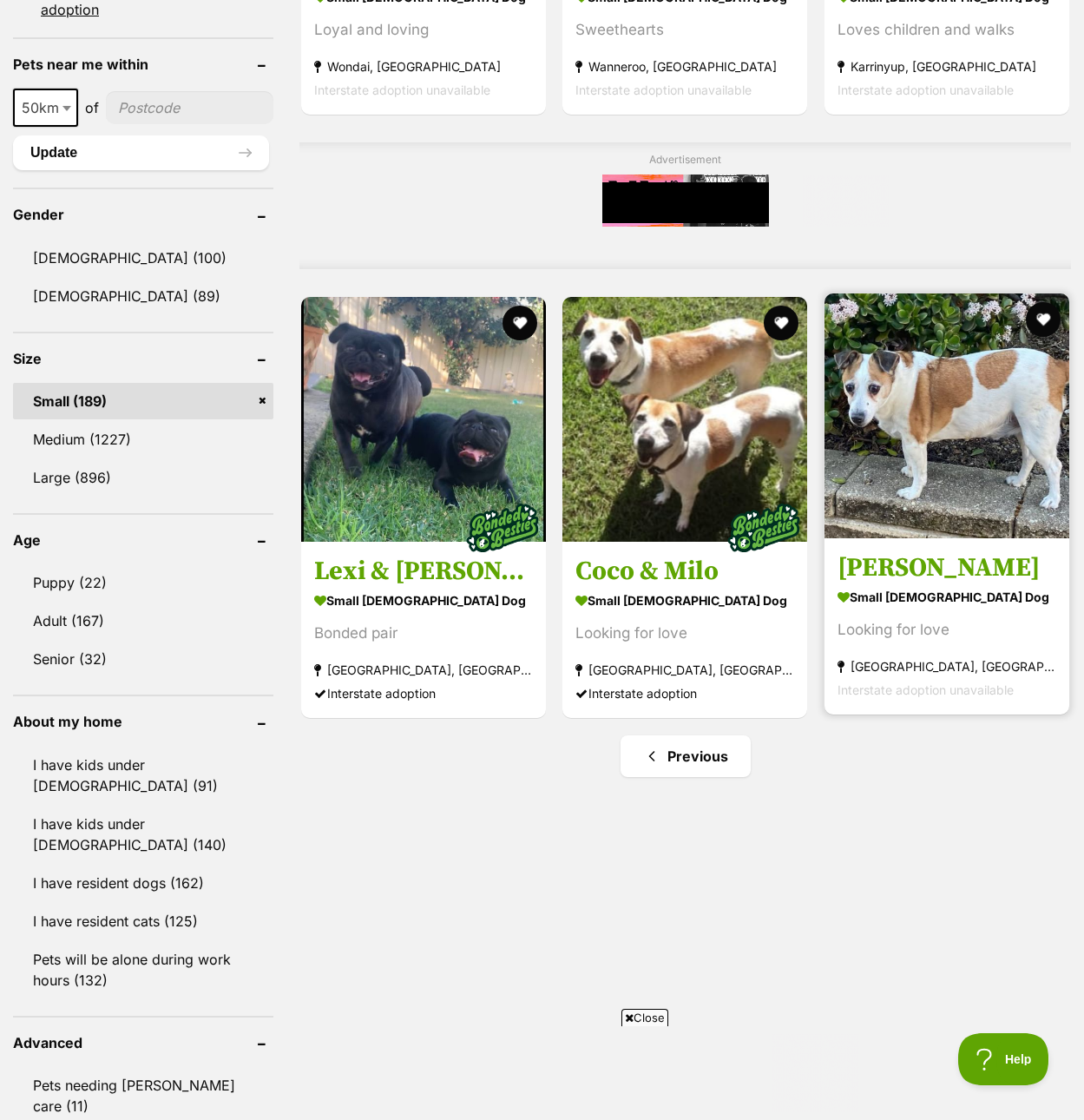
scroll to position [1389, 0]
